Goal: Information Seeking & Learning: Learn about a topic

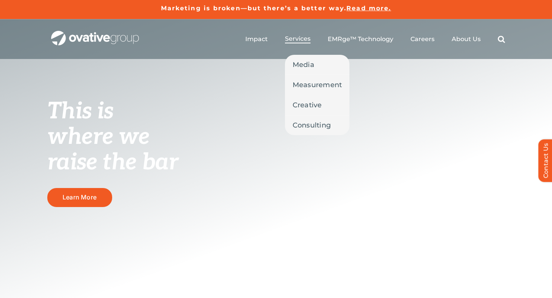
click at [303, 40] on span "Services" at bounding box center [298, 39] width 26 height 8
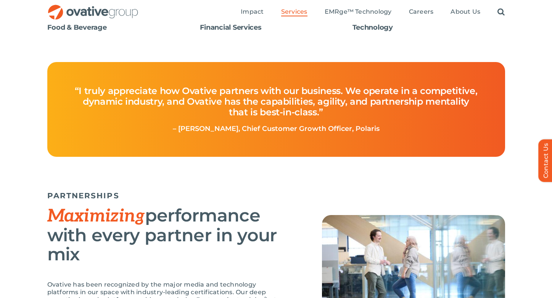
scroll to position [1423, 0]
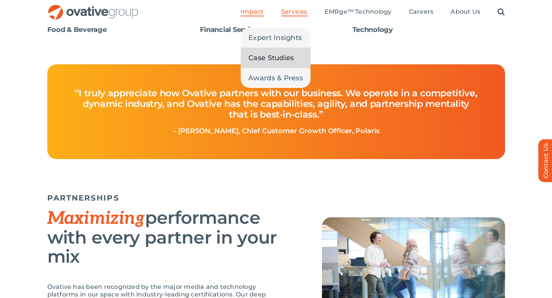
click at [265, 53] on span "Case Studies" at bounding box center [270, 58] width 45 height 11
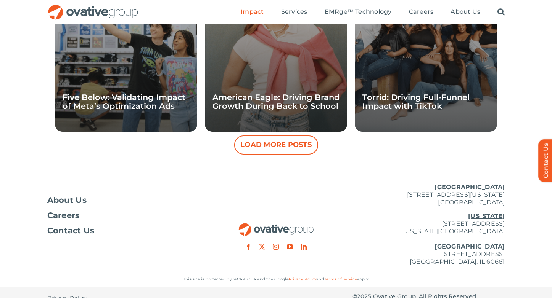
scroll to position [784, 0]
click at [72, 199] on span "About Us" at bounding box center [67, 201] width 40 height 8
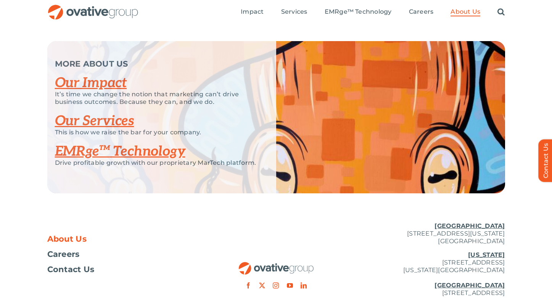
scroll to position [1443, 0]
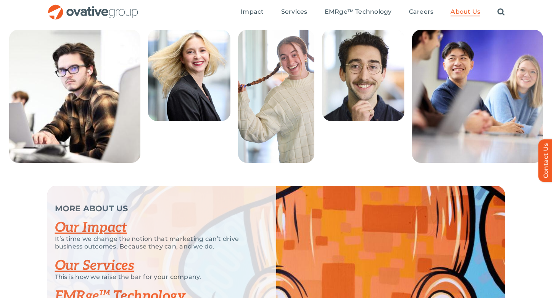
click at [109, 274] on link "Our Services" at bounding box center [94, 266] width 79 height 17
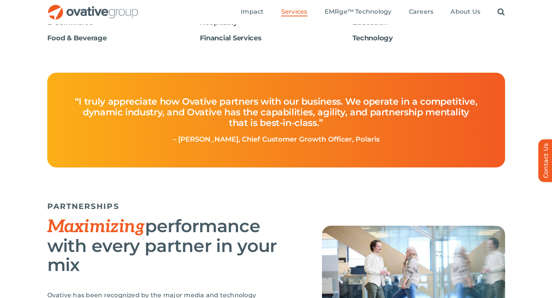
scroll to position [1267, 0]
